Goal: Find specific page/section: Find specific page/section

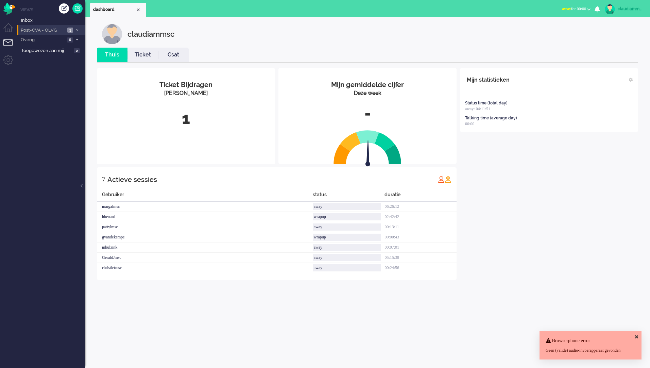
click at [65, 31] on span "Post-CVA - OLVG" at bounding box center [43, 30] width 46 height 6
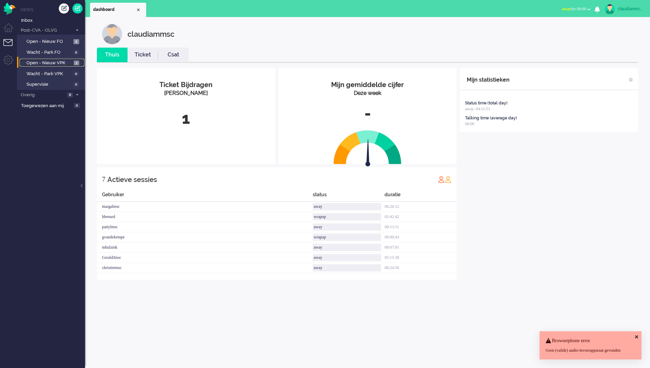
click at [56, 63] on span "Open - Nieuw VPK" at bounding box center [50, 63] width 46 height 6
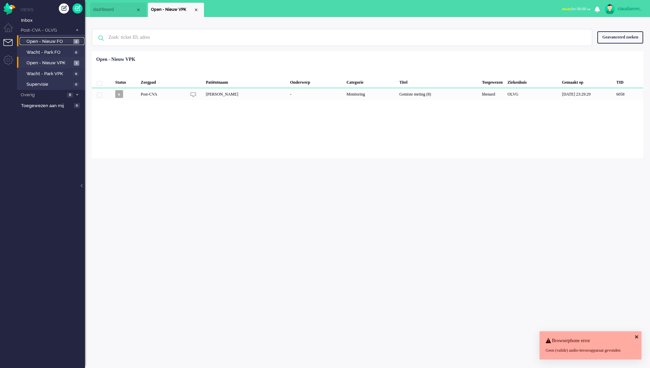
click at [55, 40] on span "Open - Nieuw FO" at bounding box center [49, 41] width 45 height 6
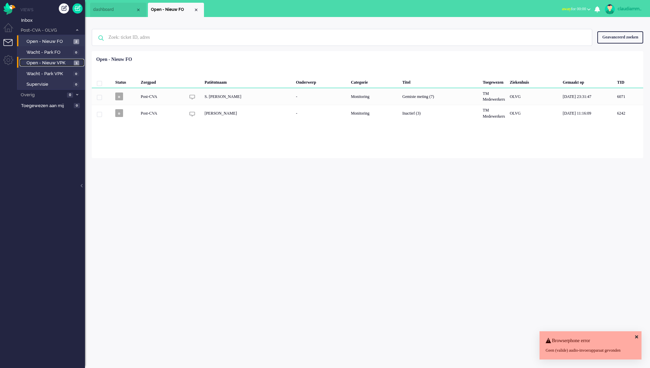
click at [60, 62] on span "Open - Nieuw VPK" at bounding box center [50, 63] width 46 height 6
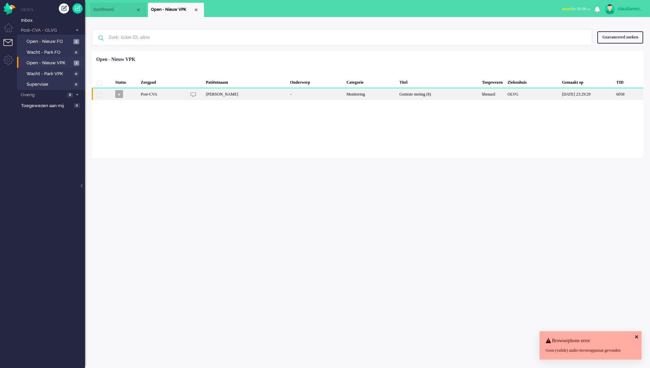
click at [350, 98] on div "Monitoring" at bounding box center [370, 94] width 53 height 12
